Goal: Information Seeking & Learning: Learn about a topic

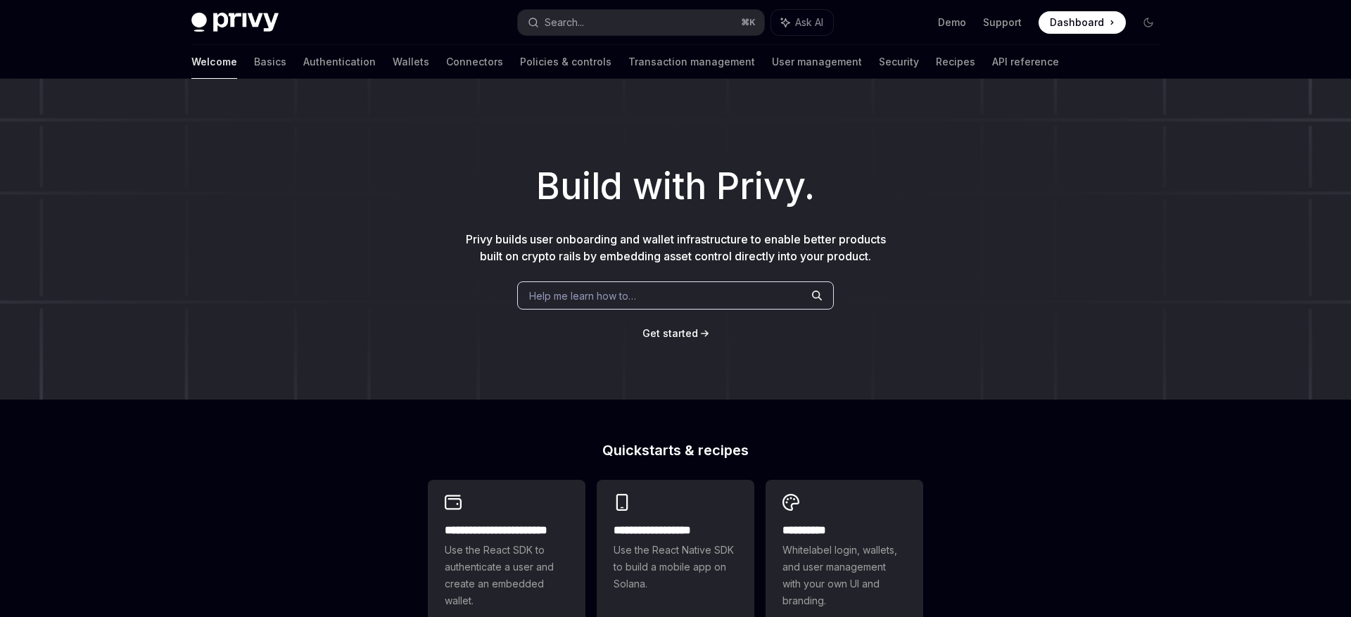
click at [661, 296] on div "Help me learn how to…" at bounding box center [675, 296] width 317 height 28
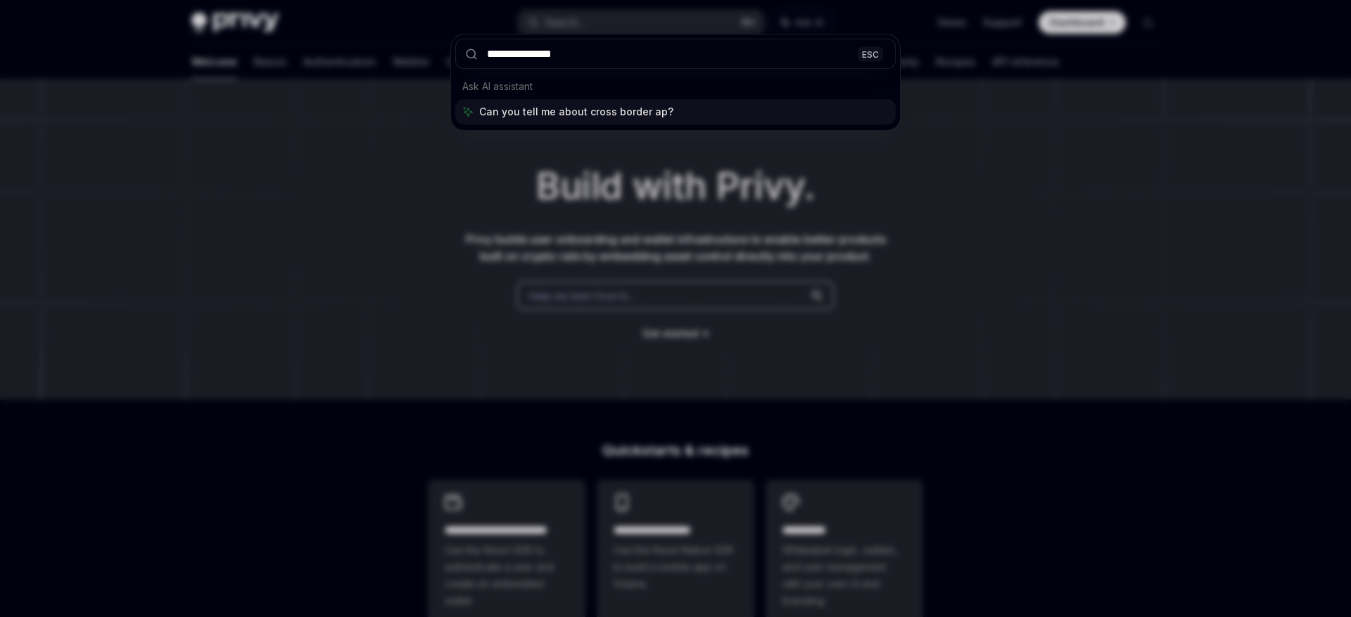
type input "**********"
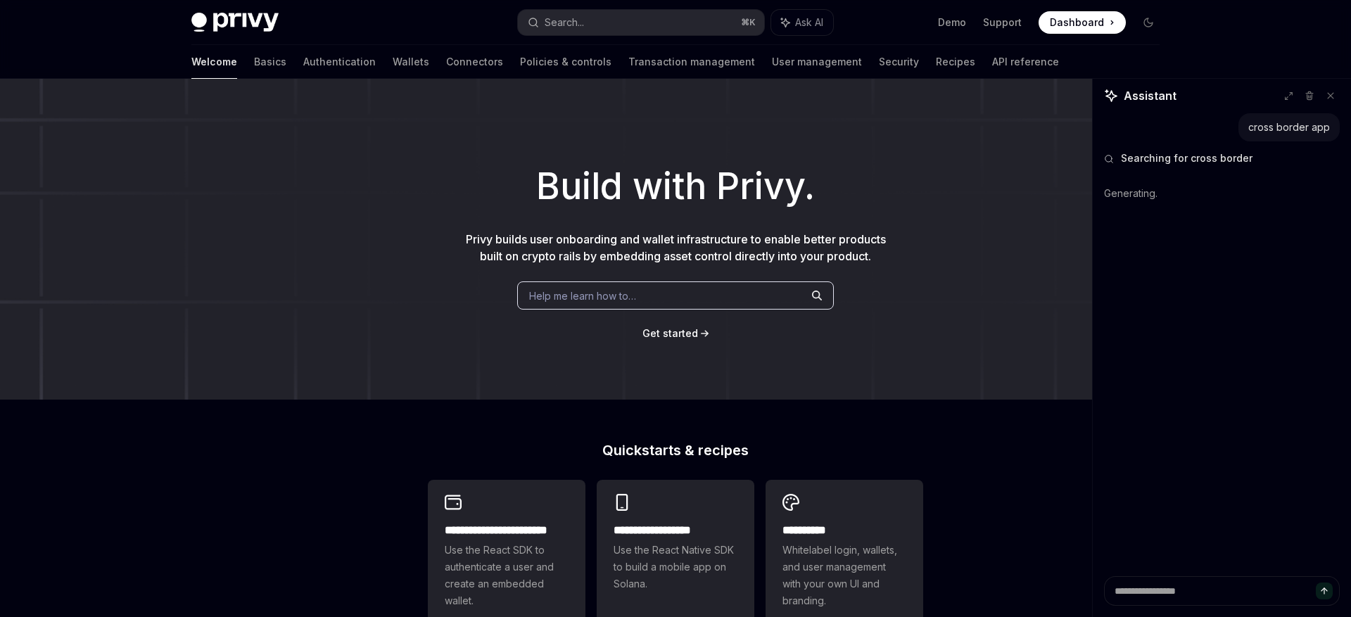
click at [314, 46] on div "Welcome Basics Authentication Wallets Connectors Policies & controls Transactio…" at bounding box center [625, 62] width 868 height 34
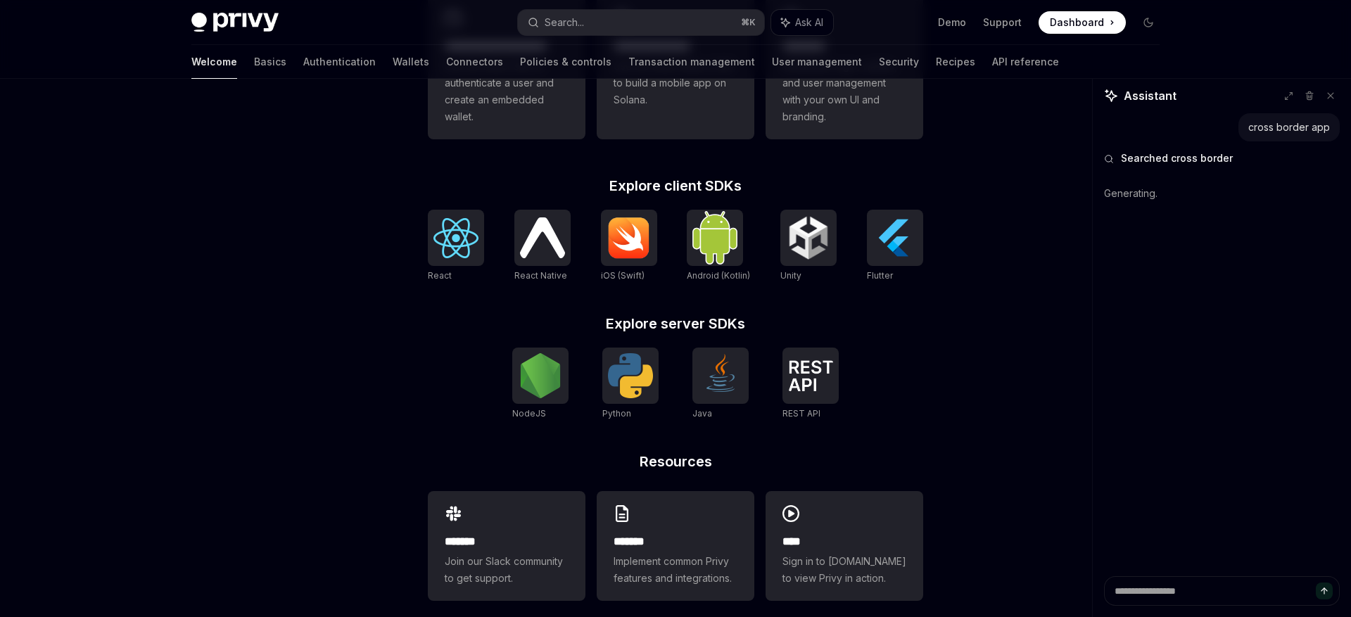
scroll to position [502, 0]
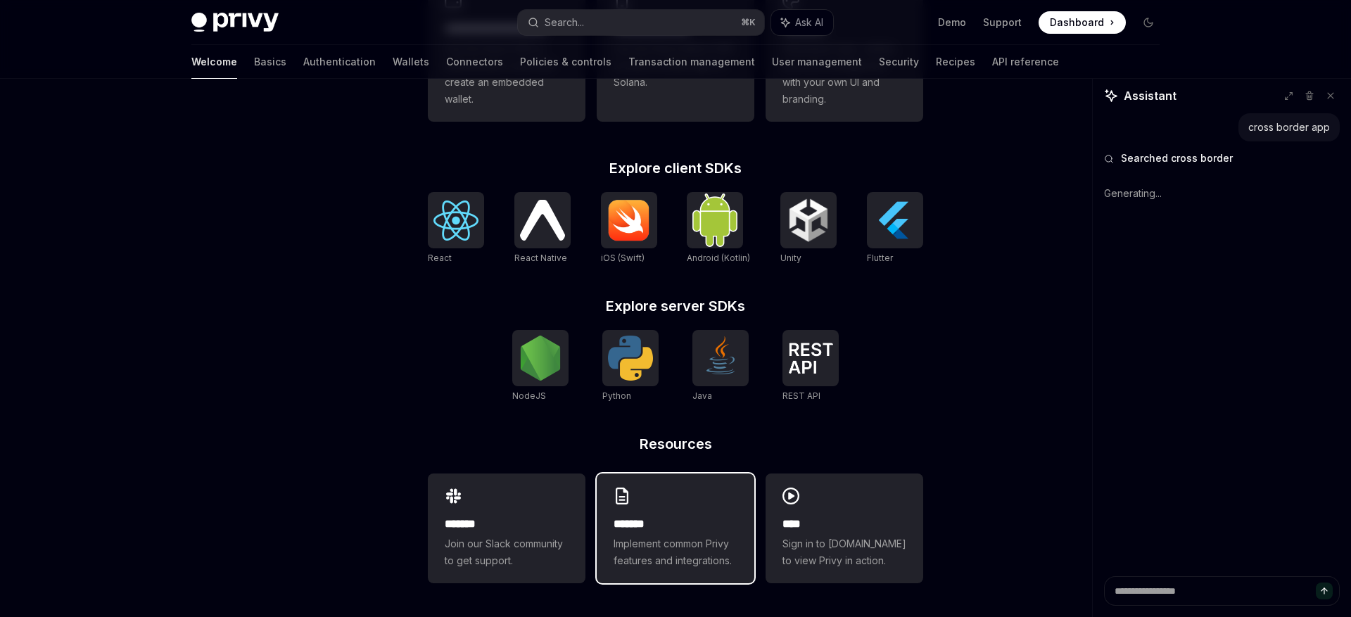
click at [682, 514] on div "******* Implement common Privy features and integrations." at bounding box center [676, 529] width 158 height 110
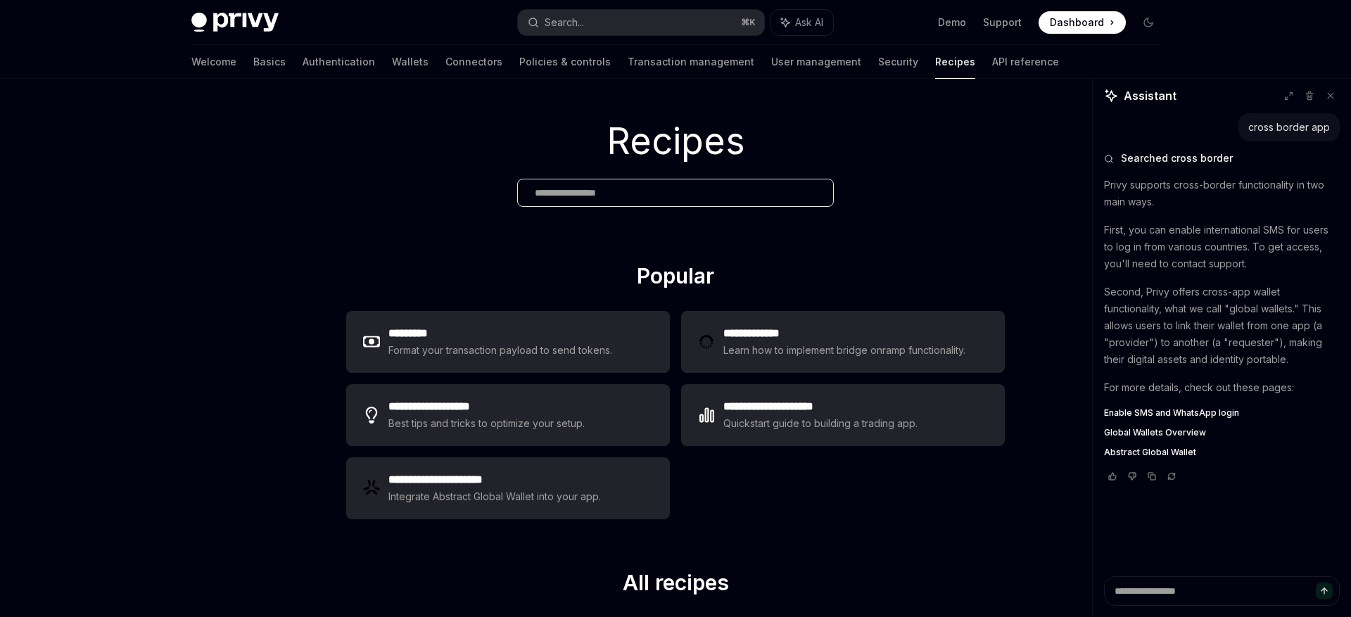
scroll to position [19, 0]
click at [1177, 413] on span "Enable SMS and WhatsApp login" at bounding box center [1171, 412] width 135 height 11
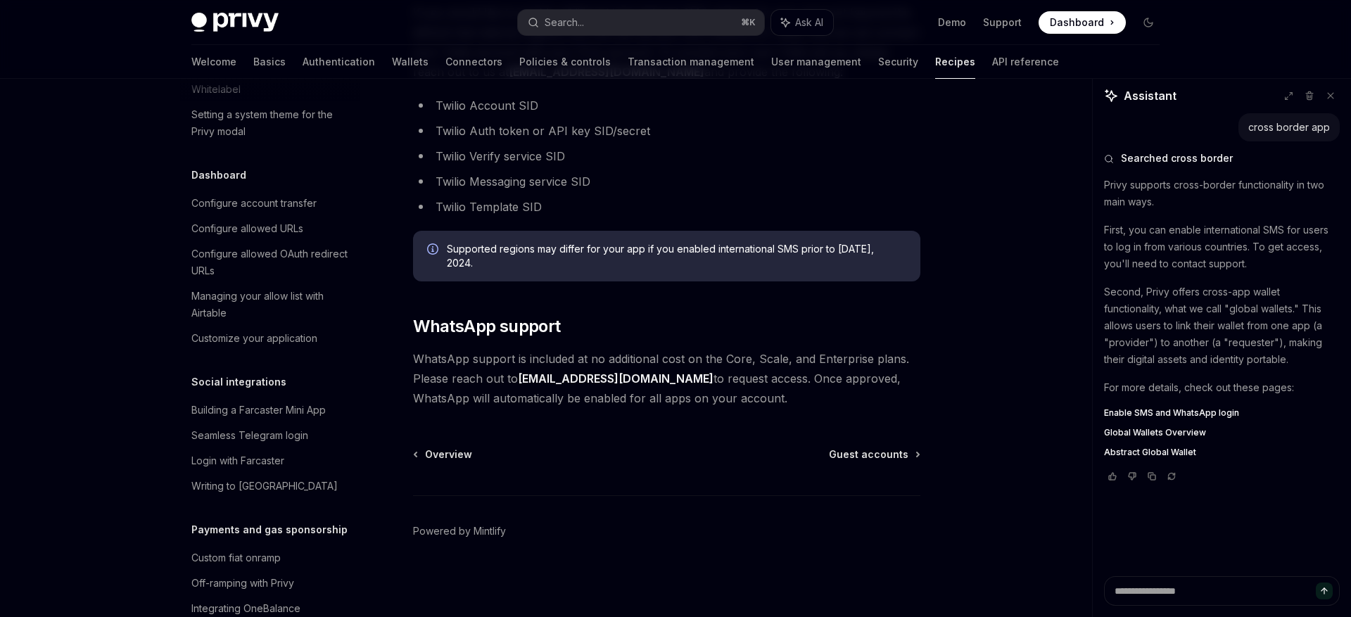
scroll to position [818, 0]
click at [271, 424] on div "Seamless Telegram login" at bounding box center [249, 432] width 117 height 17
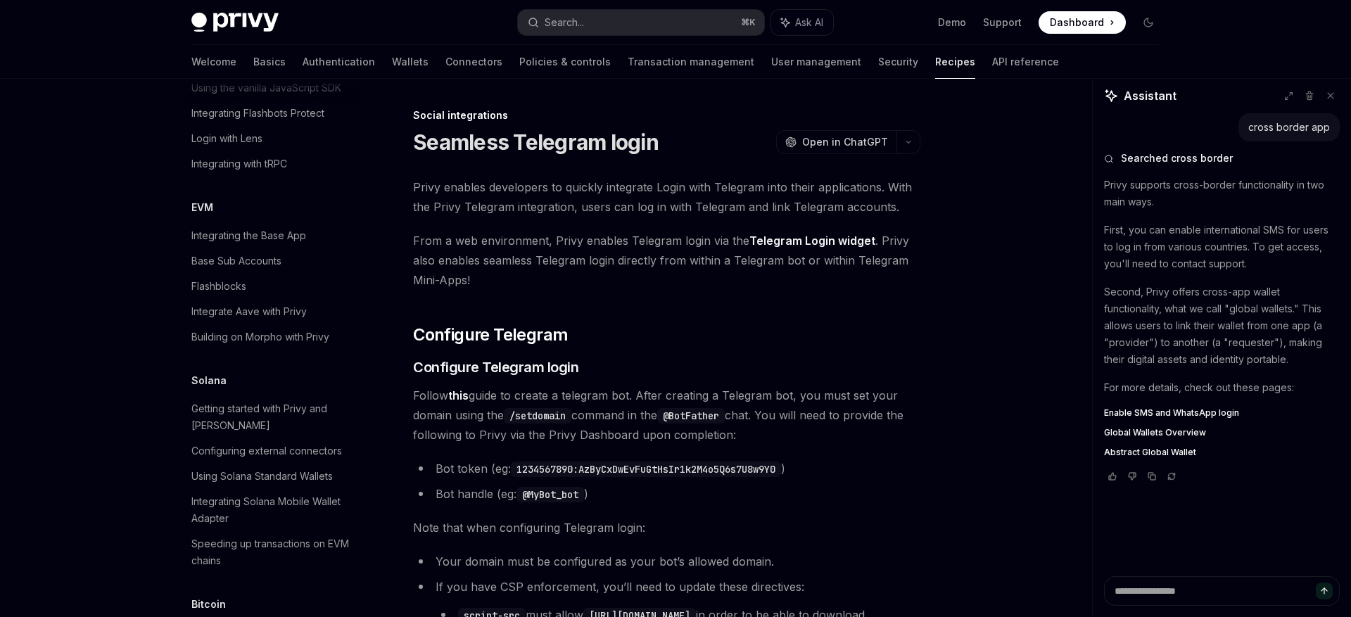
scroll to position [1991, 0]
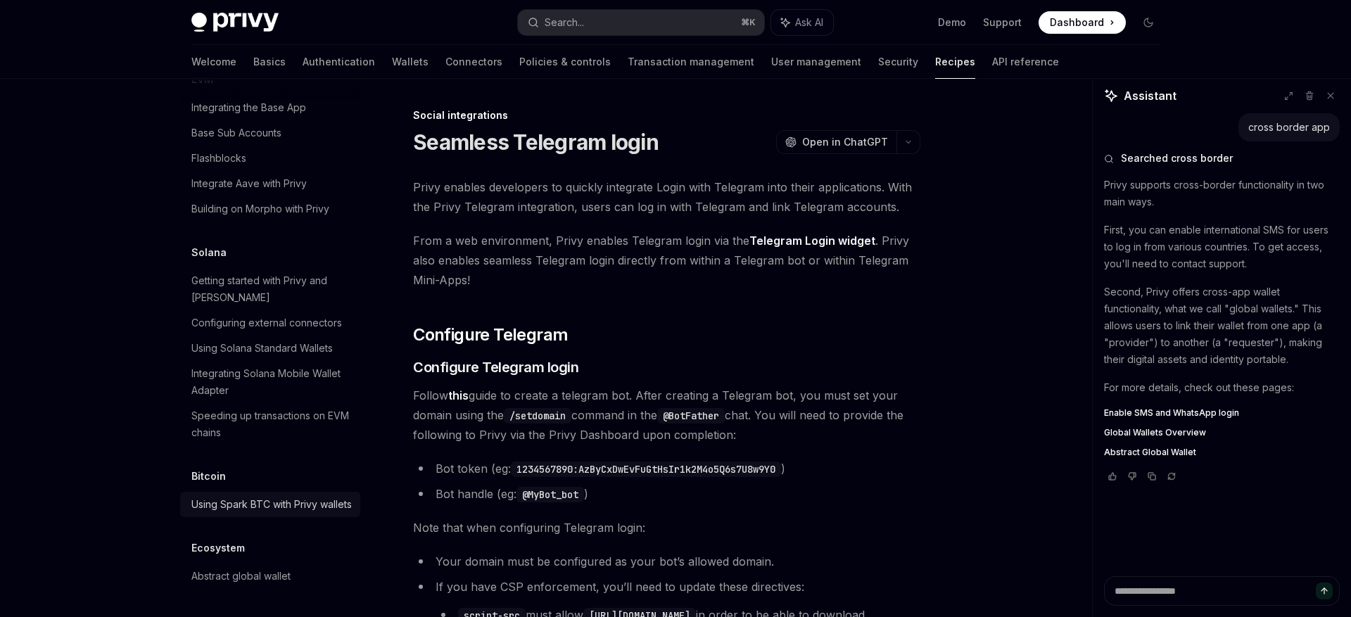
click at [236, 496] on div "Using Spark BTC with Privy wallets" at bounding box center [271, 504] width 160 height 17
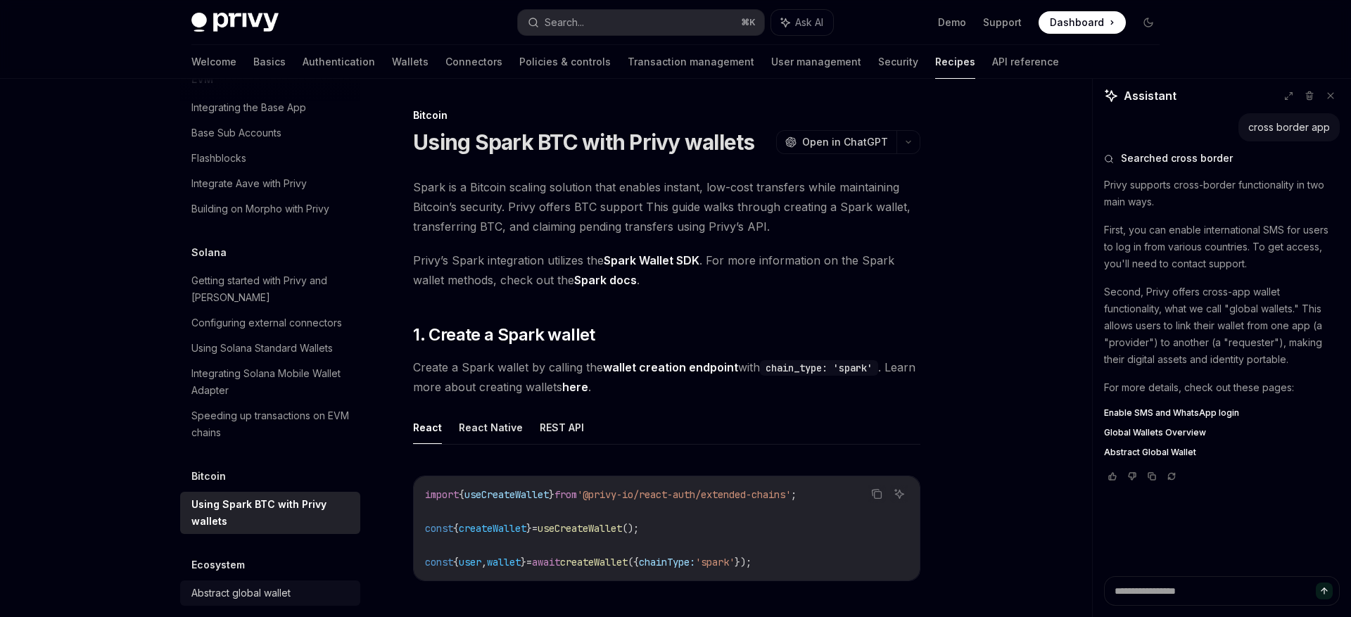
click at [251, 585] on div "Abstract global wallet" at bounding box center [240, 593] width 99 height 17
type textarea "*"
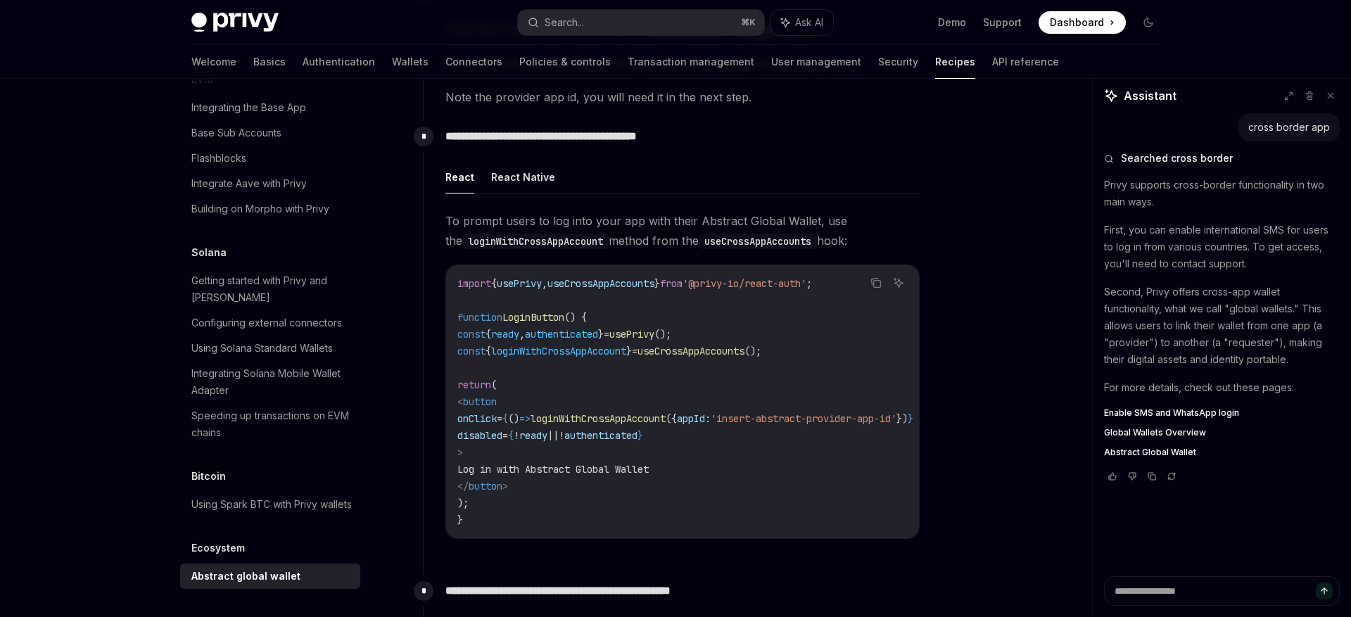
scroll to position [461, 0]
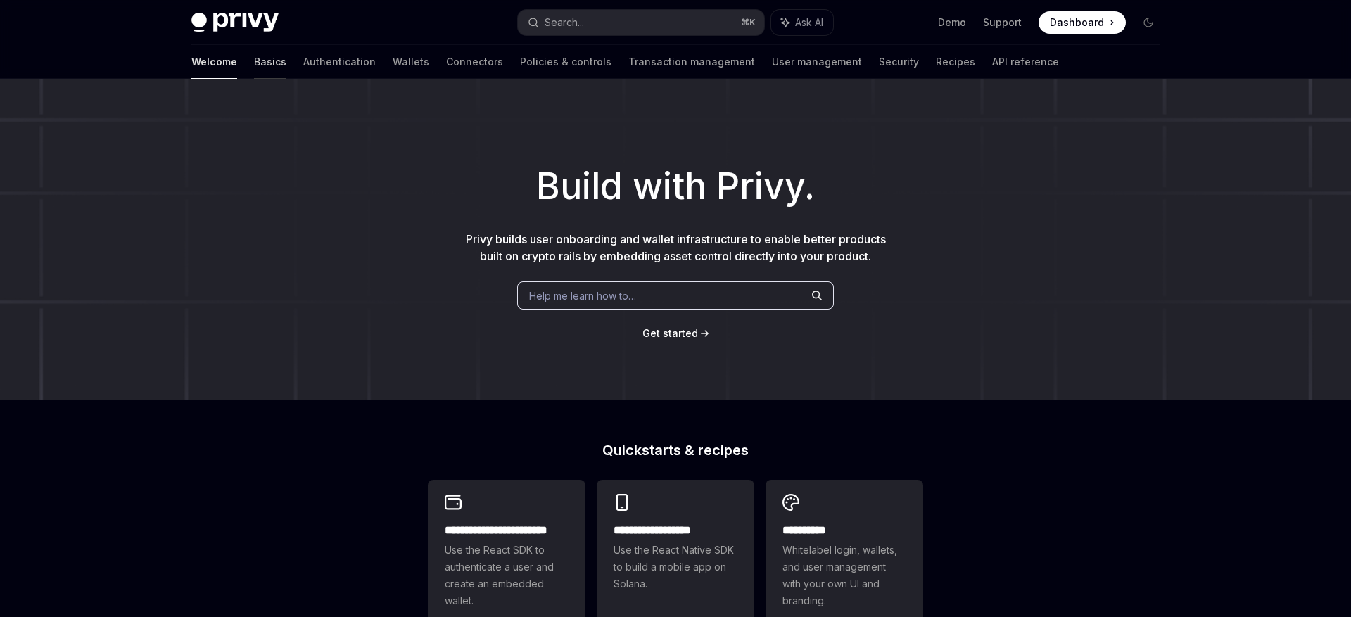
click at [254, 57] on link "Basics" at bounding box center [270, 62] width 32 height 34
type textarea "*"
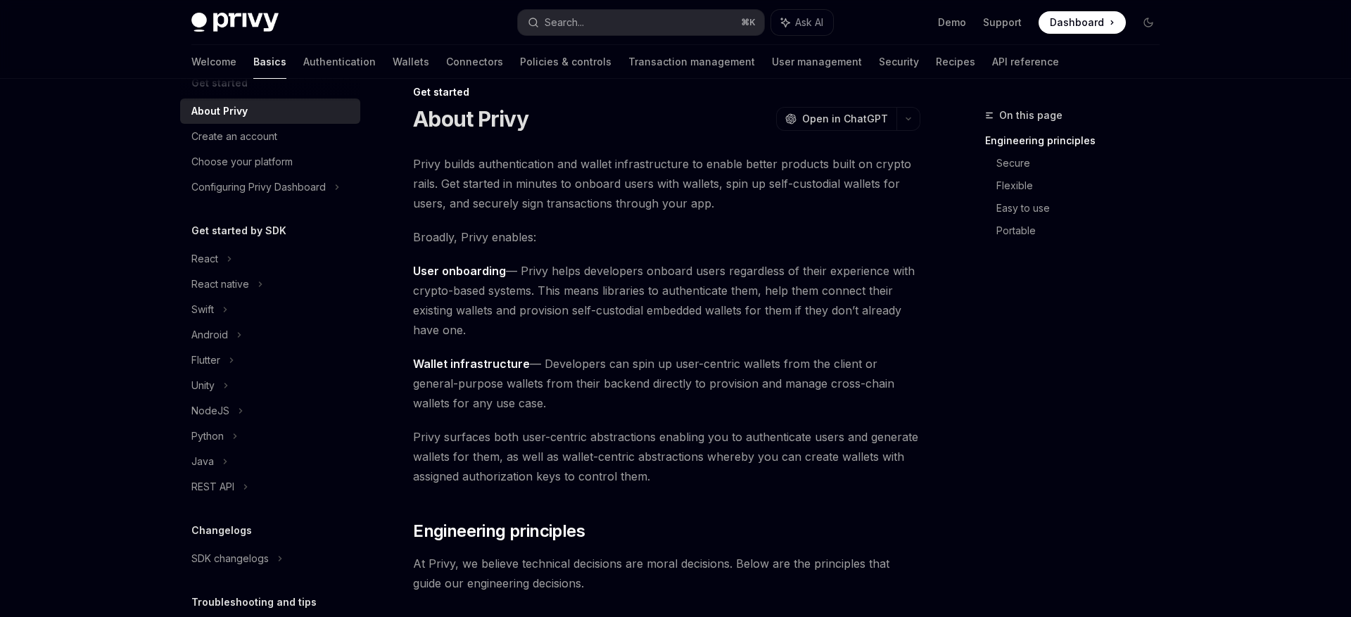
scroll to position [27, 0]
